Goal: Task Accomplishment & Management: Manage account settings

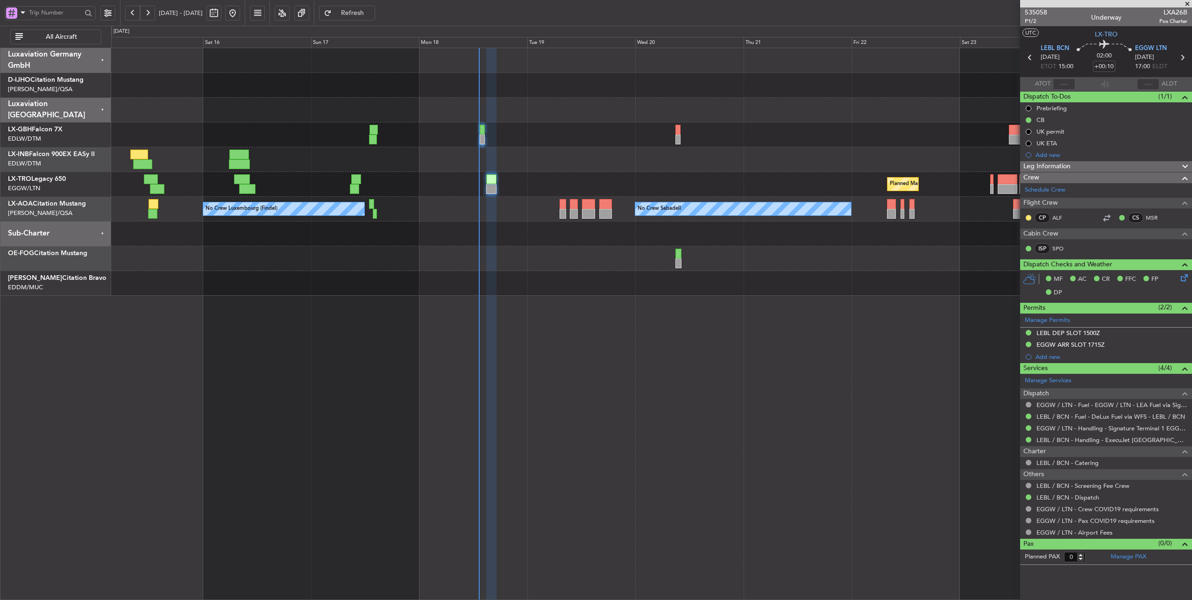
click at [541, 166] on div at bounding box center [651, 159] width 1081 height 25
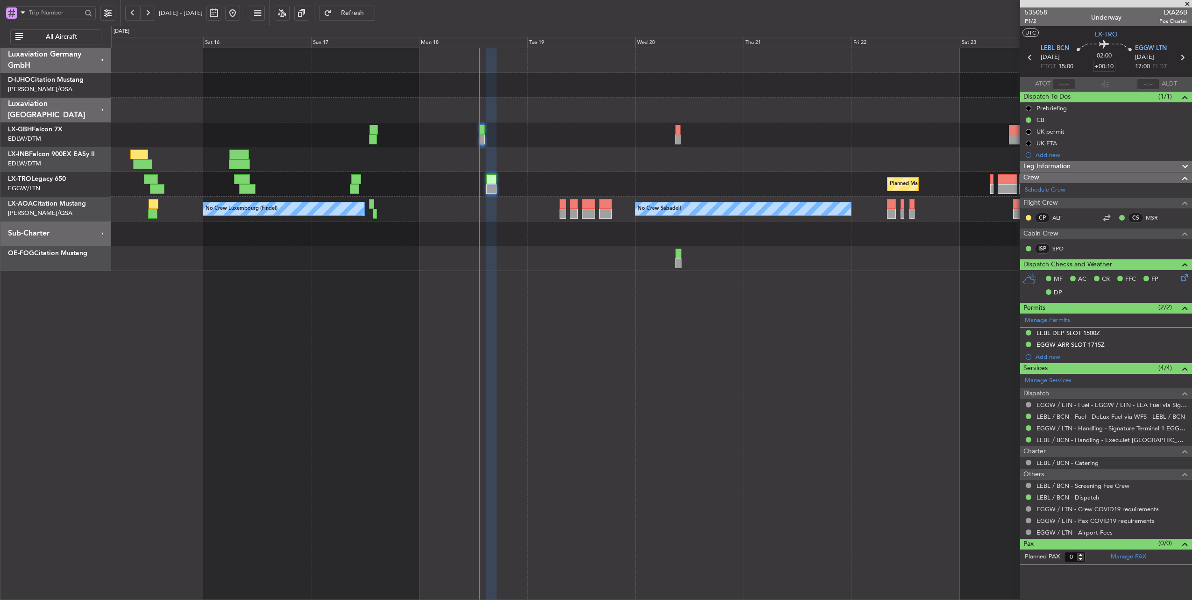
click at [372, 13] on span "Refresh" at bounding box center [353, 13] width 38 height 7
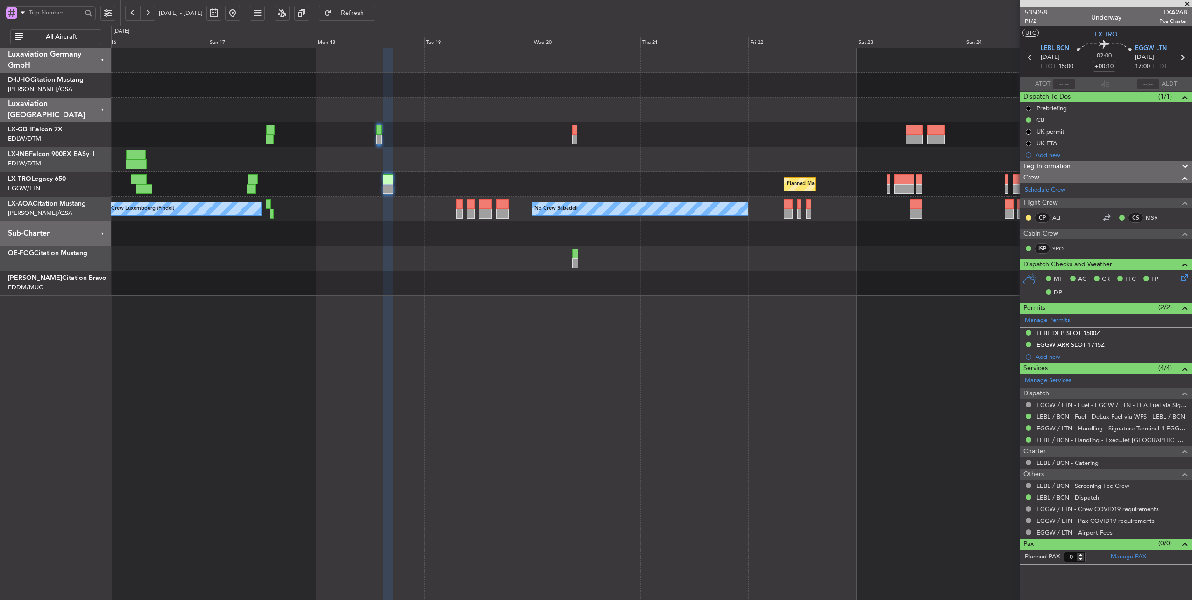
click at [497, 354] on div "Planned Maint [GEOGRAPHIC_DATA] ([GEOGRAPHIC_DATA]) No Crew Sabadell No Crew Sa…" at bounding box center [652, 324] width 1082 height 553
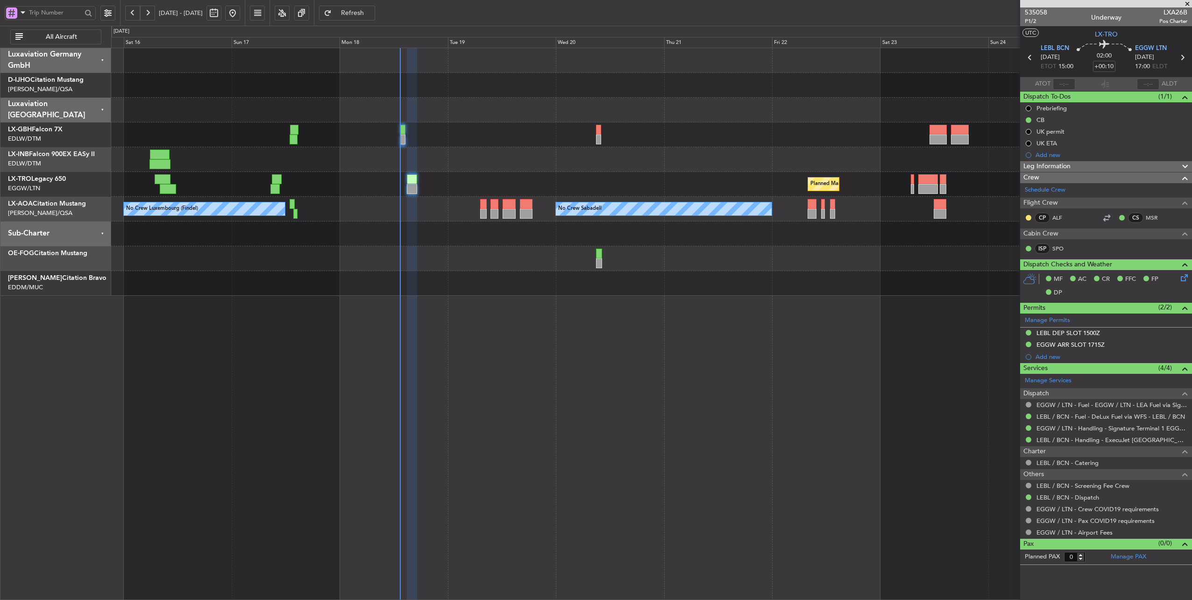
click at [447, 114] on div at bounding box center [651, 110] width 1081 height 25
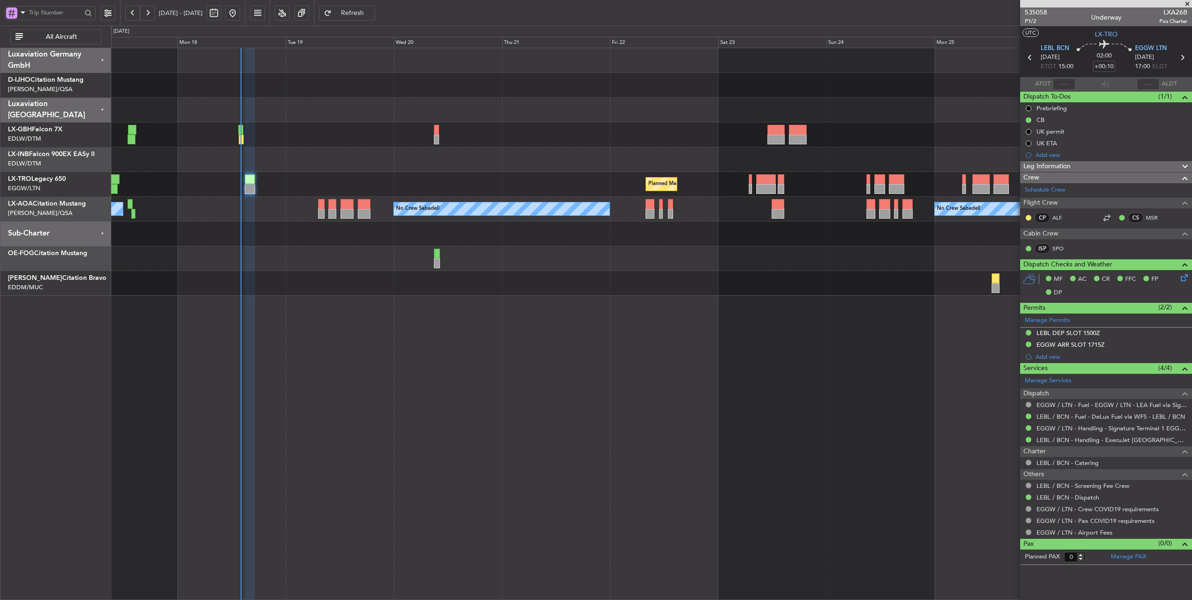
click at [646, 252] on div "Planned Maint [GEOGRAPHIC_DATA] ([GEOGRAPHIC_DATA]) No Crew Sabadell No Crew Sa…" at bounding box center [651, 172] width 1081 height 248
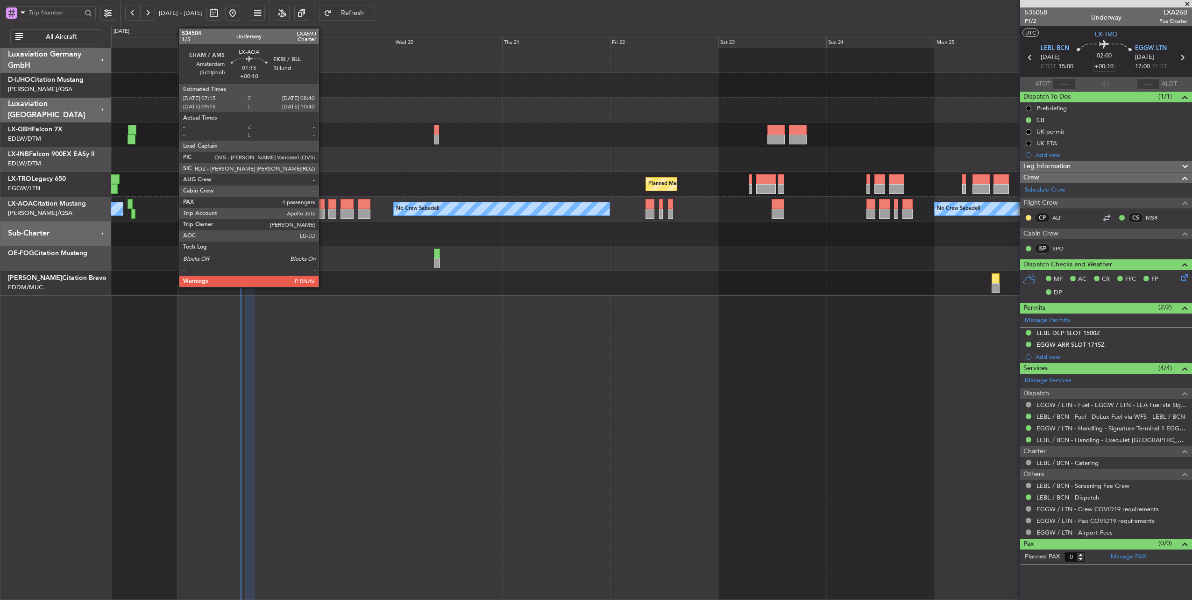
click at [323, 205] on div at bounding box center [321, 204] width 7 height 10
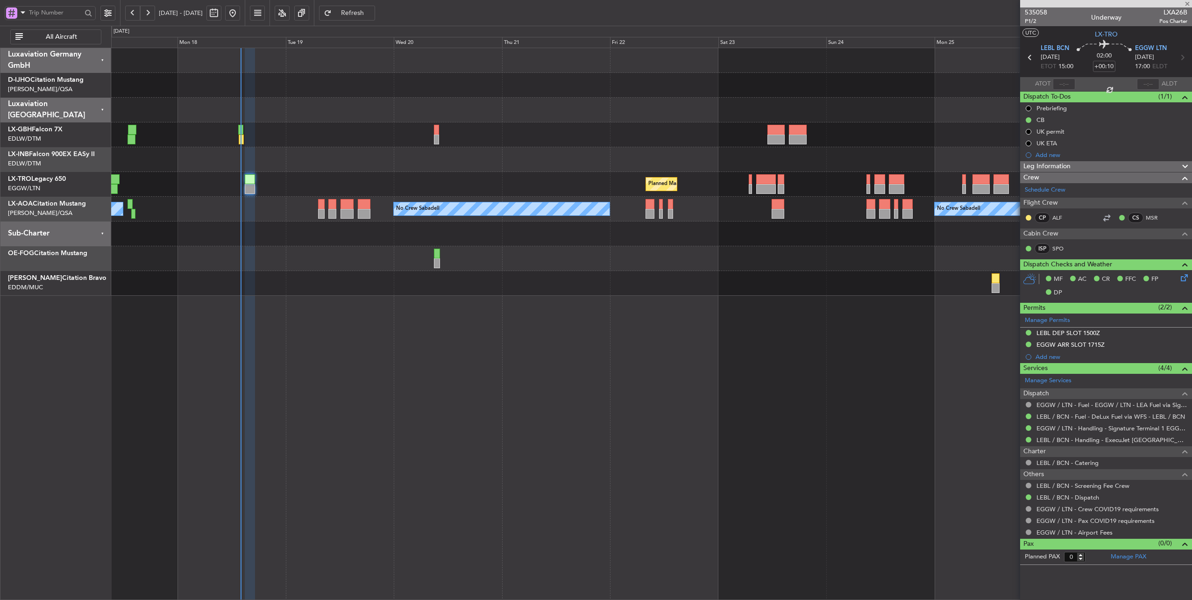
type input "4"
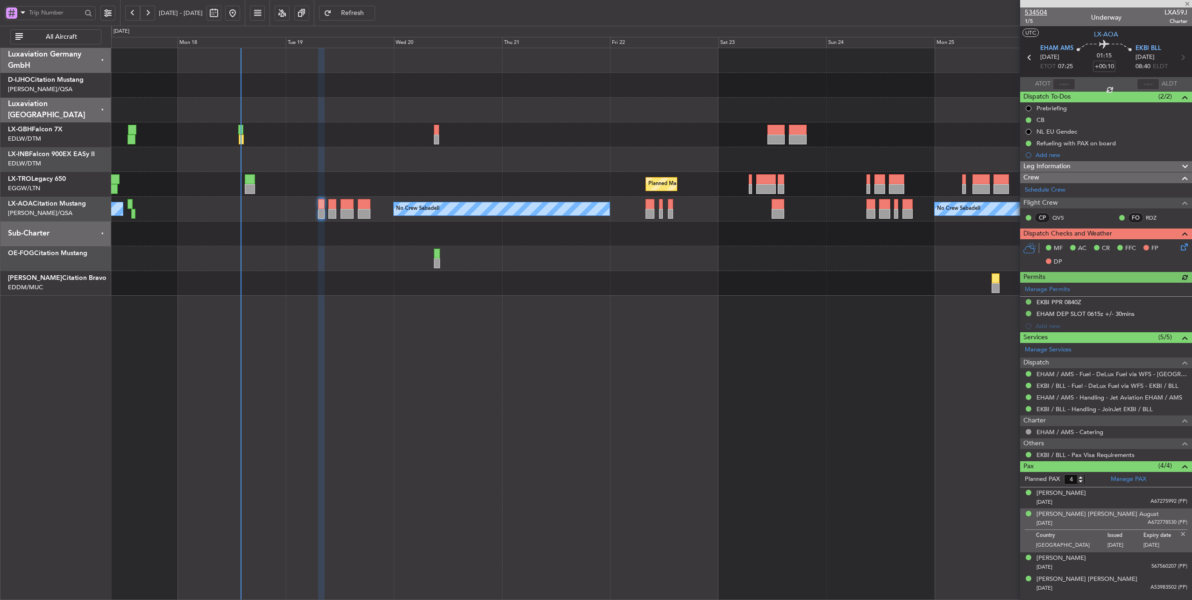
click at [1033, 9] on span "534504" at bounding box center [1036, 12] width 22 height 10
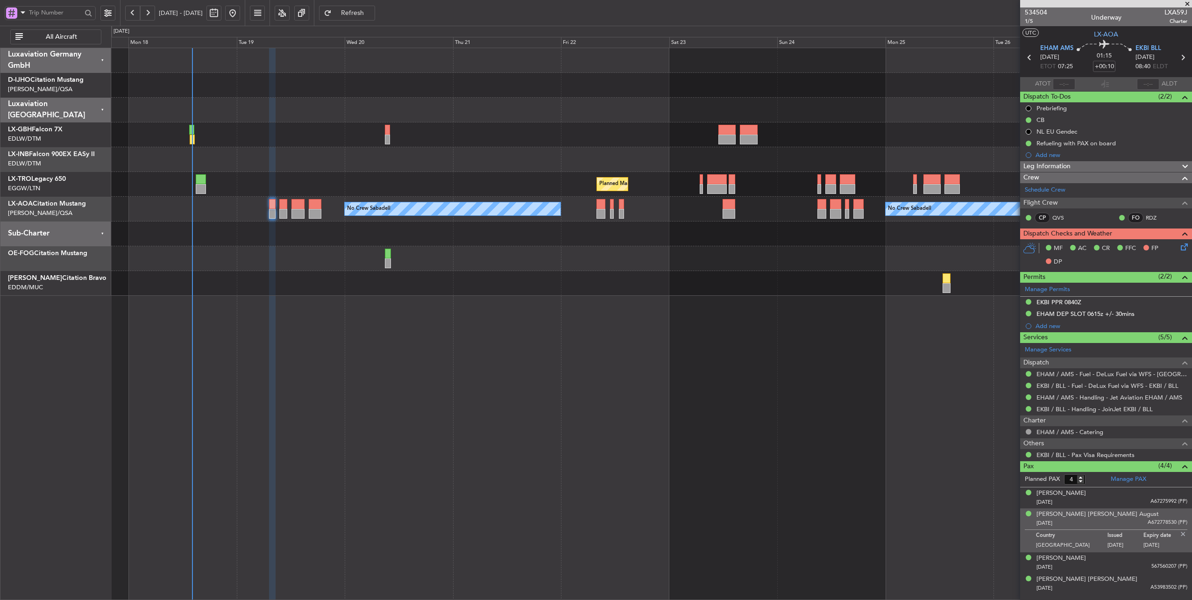
click at [431, 180] on div "Planned Maint [GEOGRAPHIC_DATA] ([GEOGRAPHIC_DATA])" at bounding box center [651, 184] width 1081 height 25
click at [1098, 398] on link "EHAM / AMS - Handling - Jet Aviation EHAM / AMS" at bounding box center [1110, 397] width 146 height 8
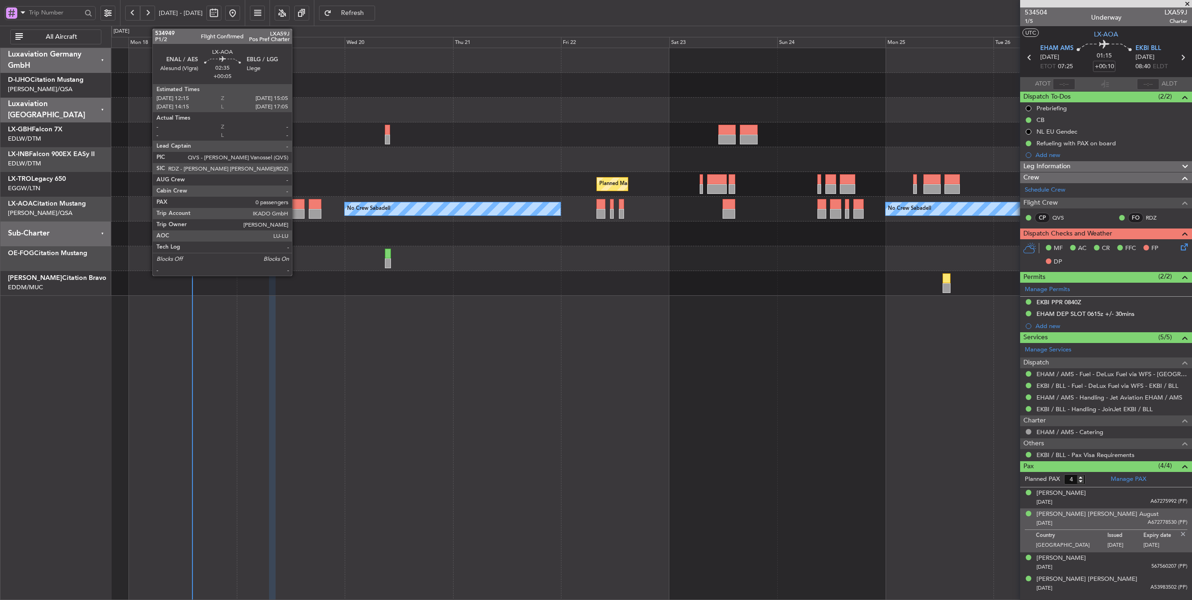
click at [297, 205] on div at bounding box center [298, 204] width 13 height 10
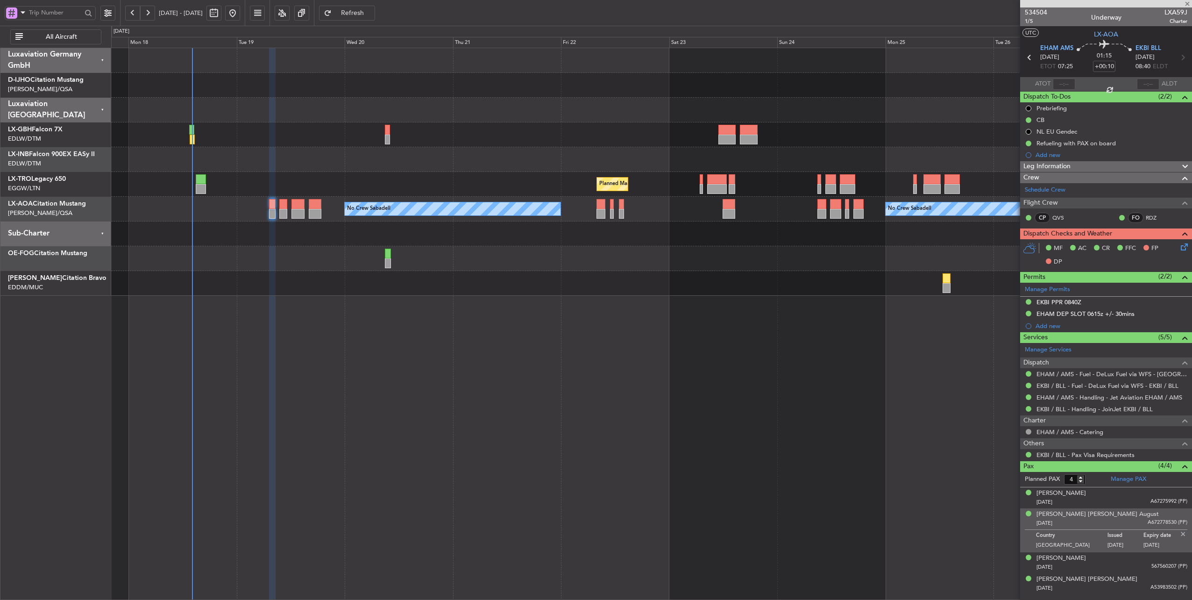
type input "+00:05"
type input "0"
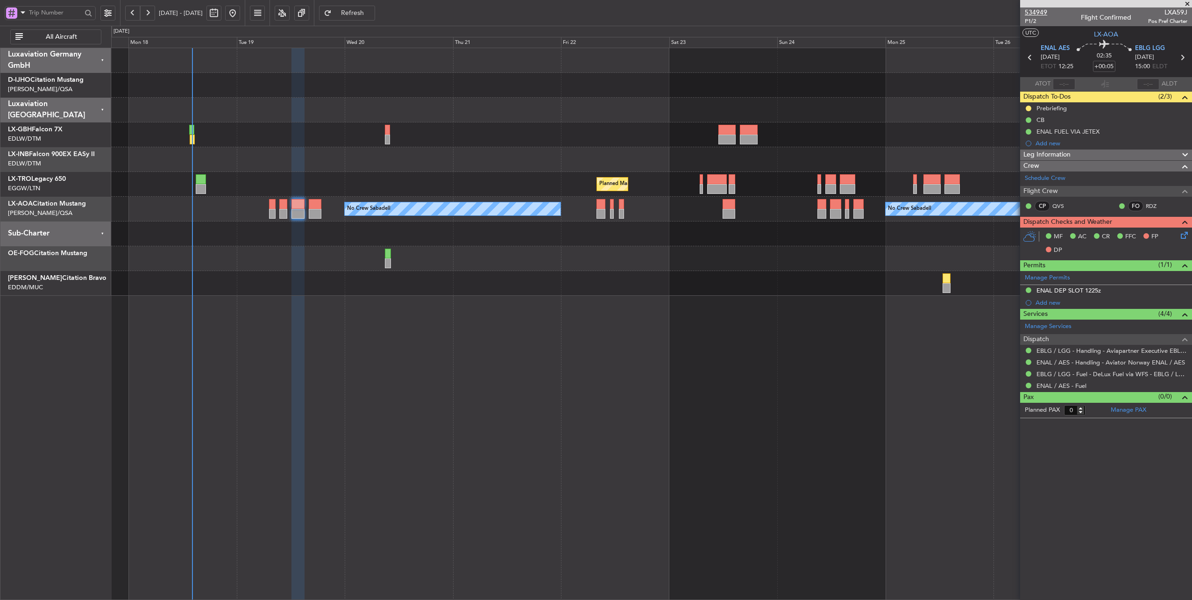
click at [1040, 10] on span "534949" at bounding box center [1036, 12] width 22 height 10
click at [1035, 17] on span "P1/2" at bounding box center [1036, 21] width 22 height 8
click at [1099, 362] on div "EBLG / LGG - Handling - Aviapartner Executive EBLG / LGG" at bounding box center [1108, 365] width 146 height 12
click at [1121, 361] on link "ENAL / AES - Handling - Aviator Norway ENAL / AES" at bounding box center [1111, 362] width 149 height 8
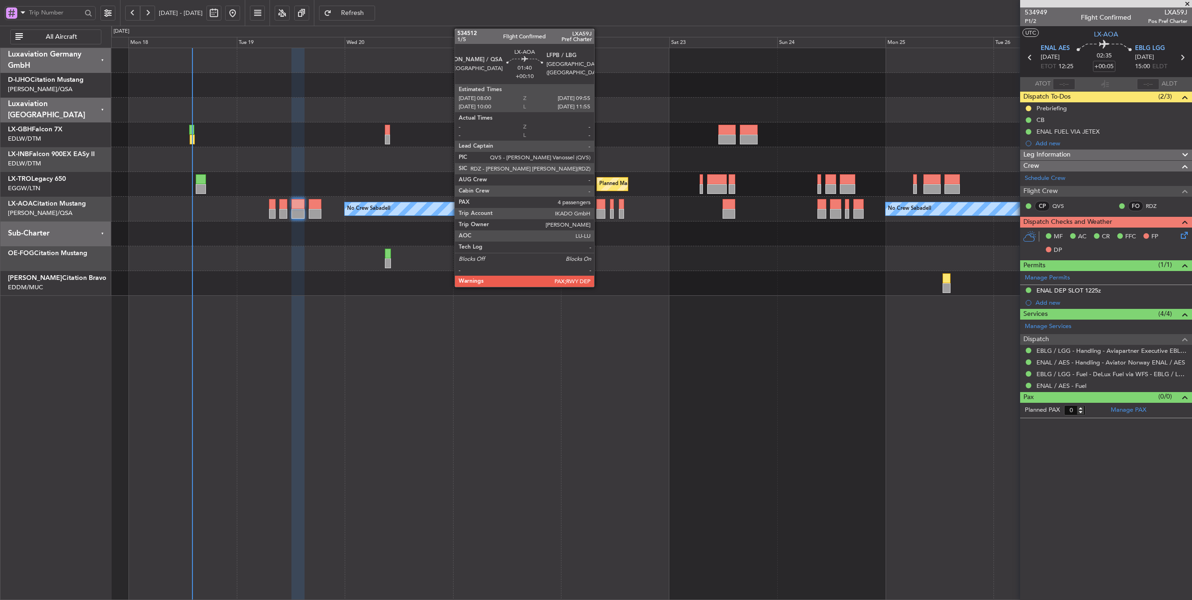
click at [599, 204] on div at bounding box center [601, 204] width 9 height 10
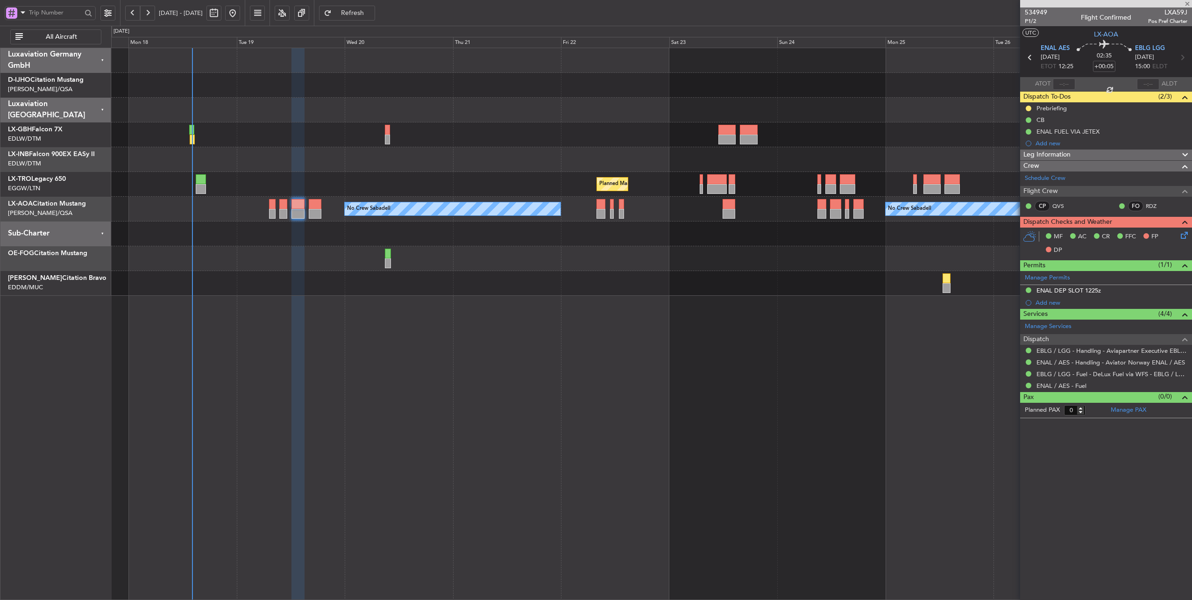
type input "+00:10"
type input "4"
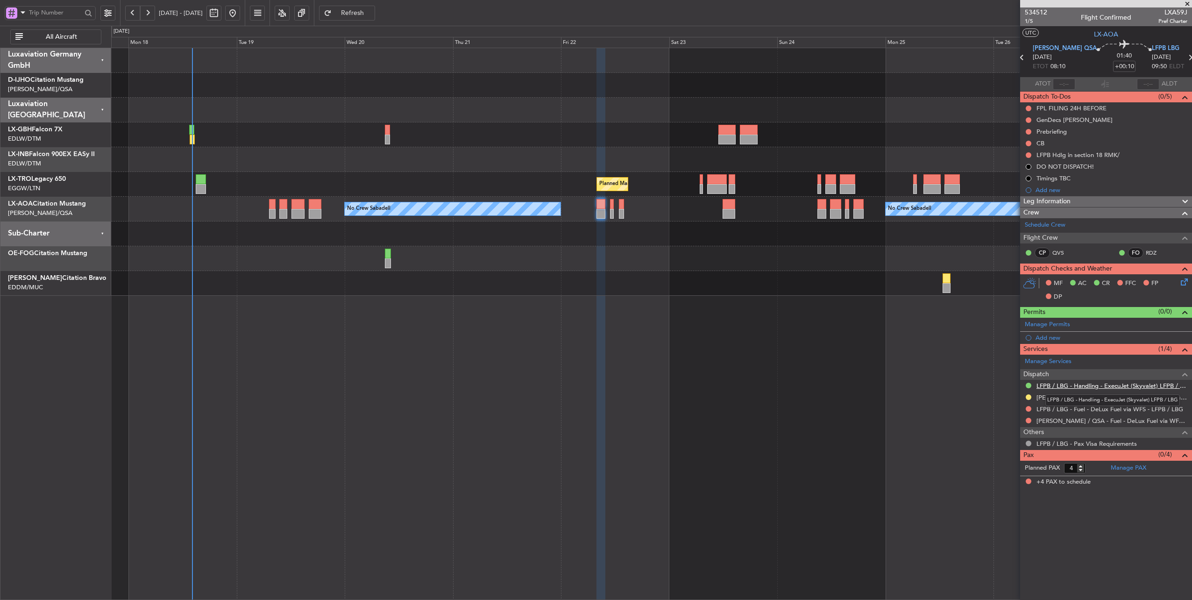
click at [1123, 385] on link "LFPB / LBG - Handling - ExecuJet (Skyvalet) LFPB / LBG" at bounding box center [1112, 386] width 151 height 8
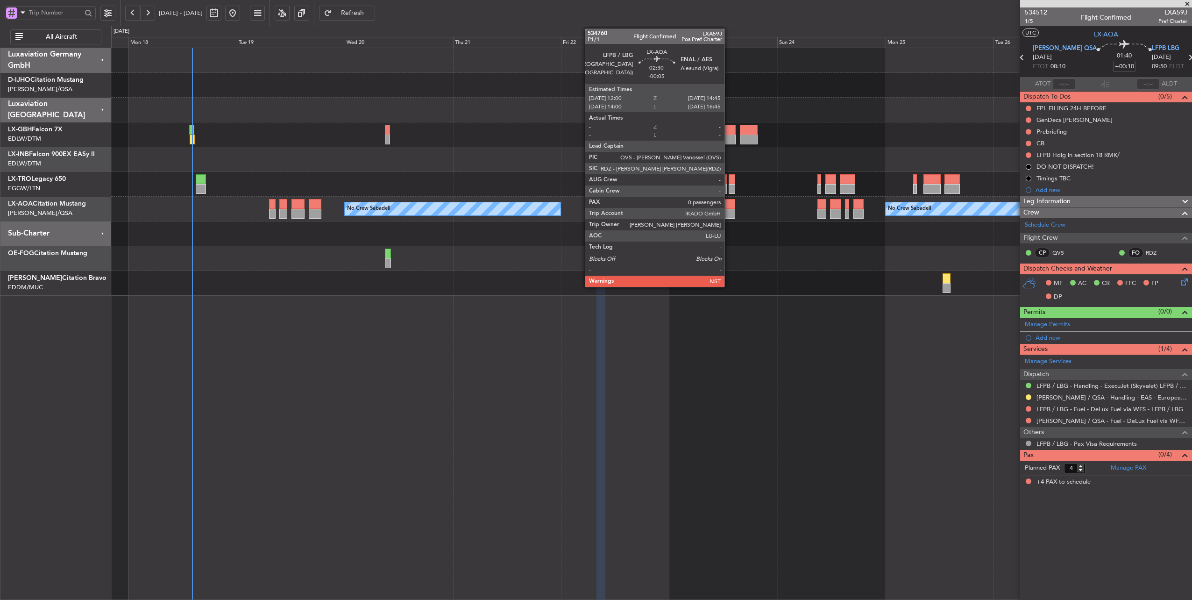
click at [729, 207] on div at bounding box center [729, 204] width 13 height 10
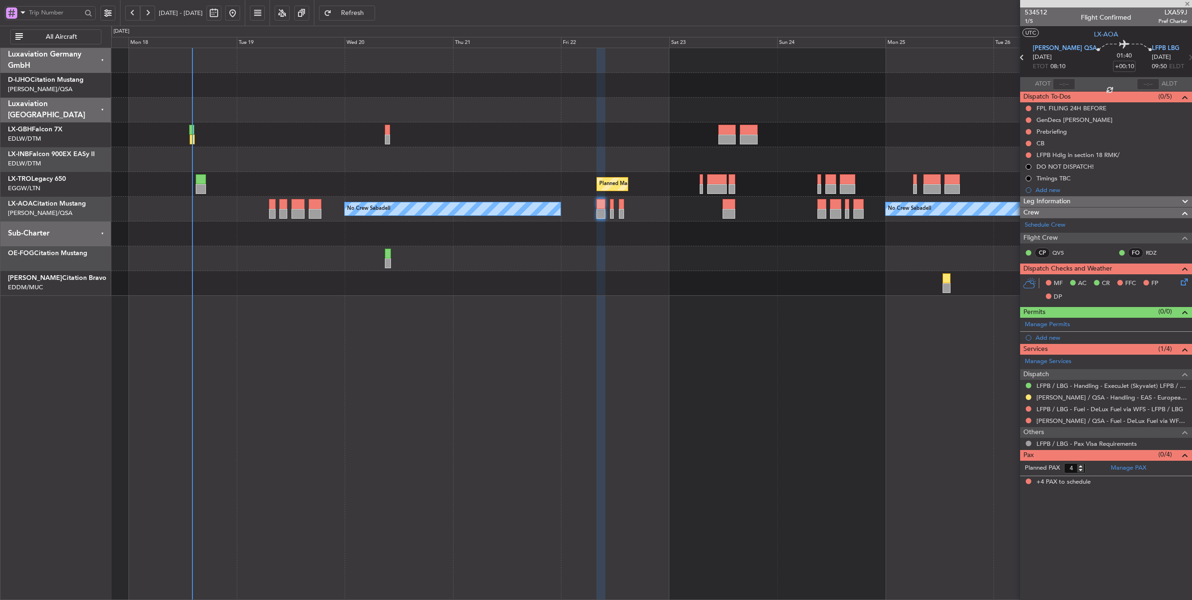
type input "-00:05"
type input "0"
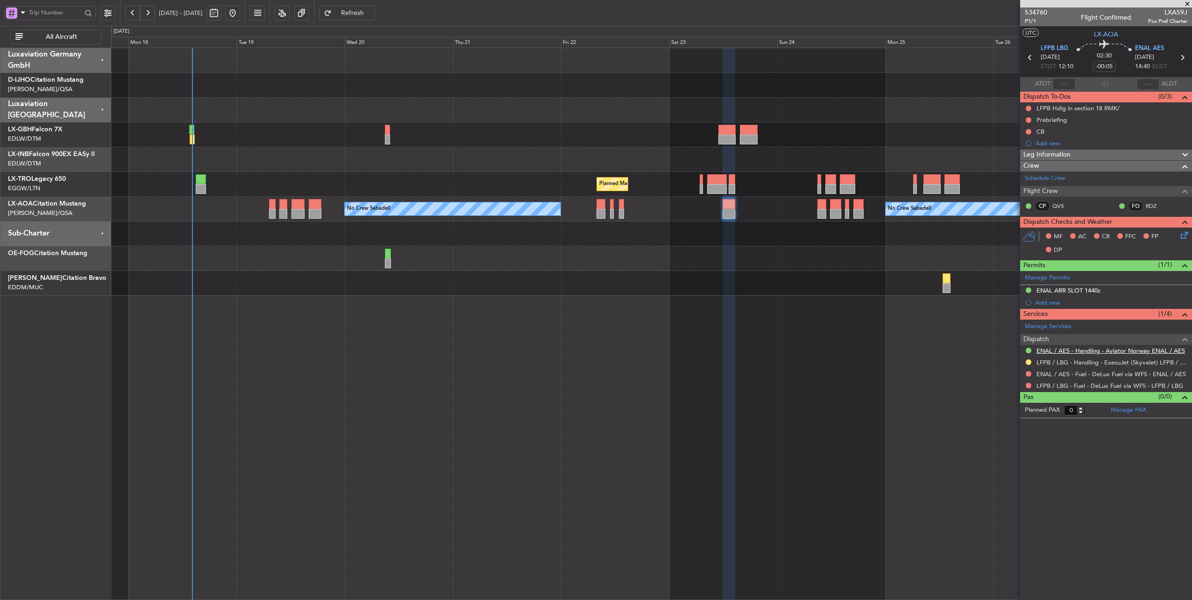
click at [1090, 351] on link "ENAL / AES - Handling - Aviator Norway ENAL / AES" at bounding box center [1111, 351] width 149 height 8
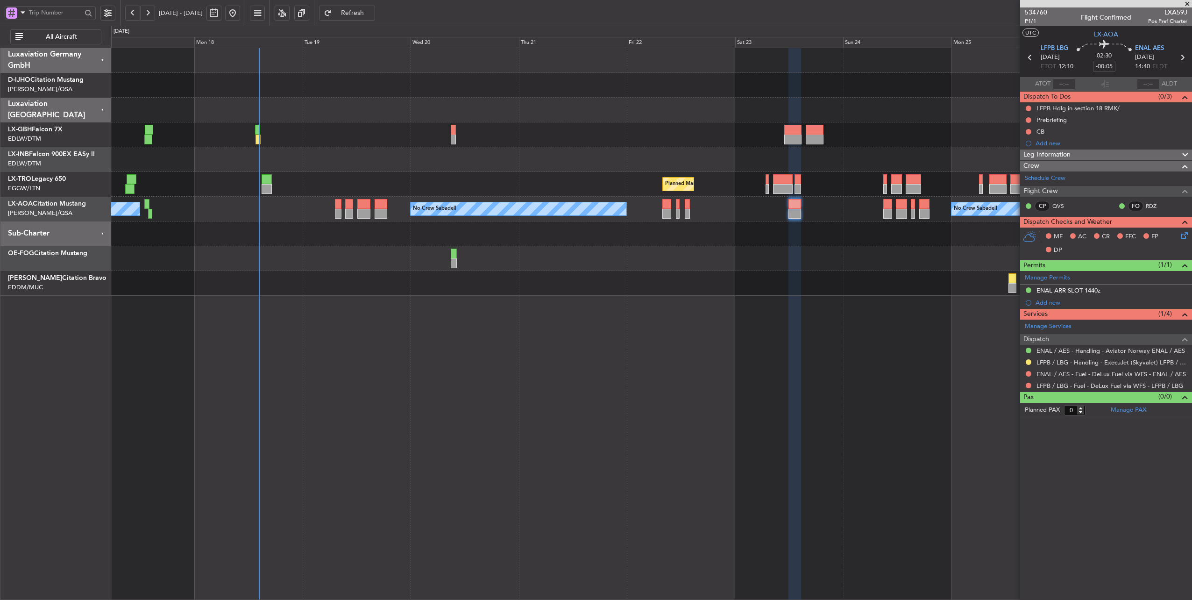
click at [449, 99] on div "Planned Maint [GEOGRAPHIC_DATA] ([GEOGRAPHIC_DATA]) No Crew Sabadell No Crew Sa…" at bounding box center [651, 172] width 1081 height 248
